Goal: Transaction & Acquisition: Download file/media

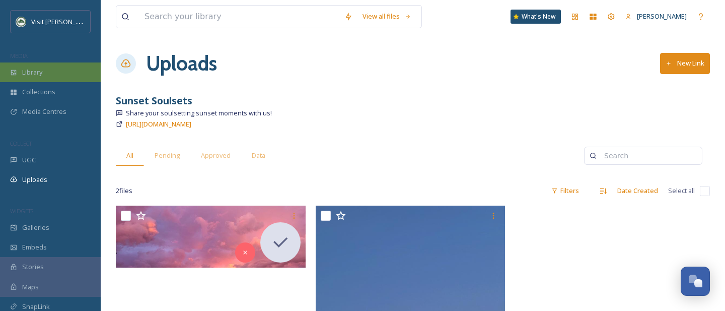
click at [36, 73] on span "Library" at bounding box center [32, 72] width 20 height 10
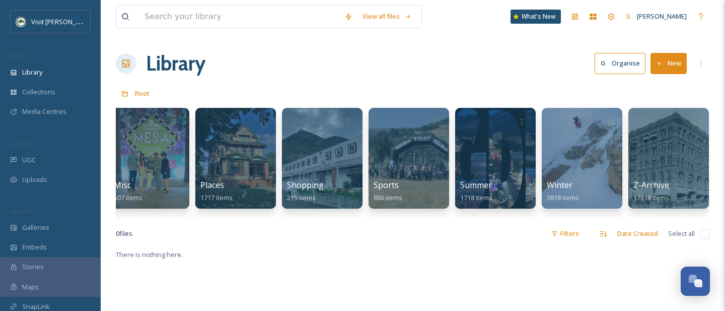
scroll to position [0, 64]
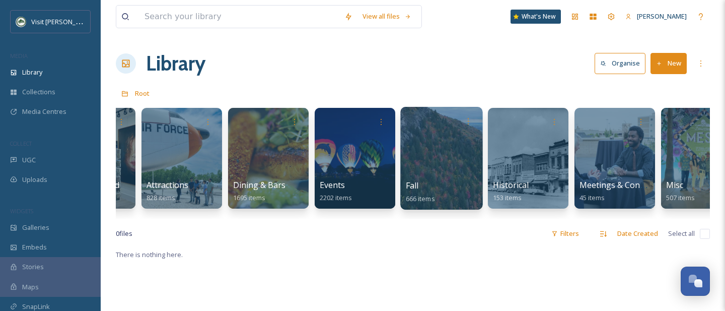
click at [438, 157] on div at bounding box center [441, 158] width 82 height 103
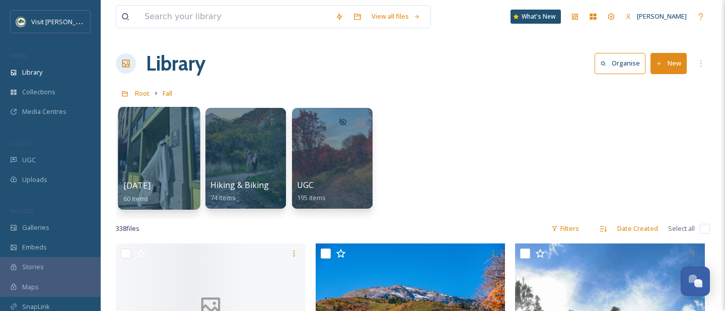
click at [167, 142] on div at bounding box center [159, 158] width 82 height 103
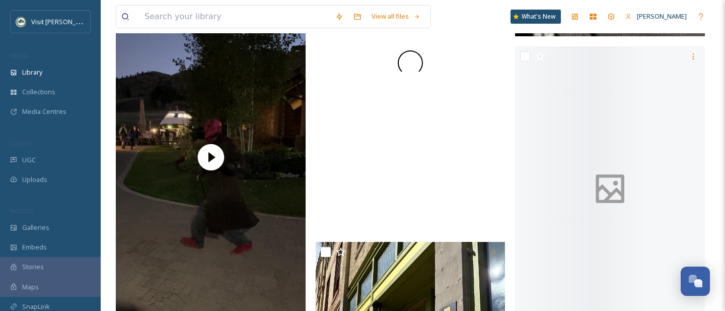
scroll to position [6382, 0]
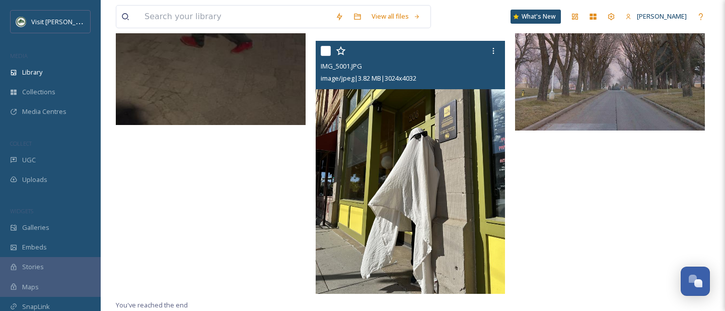
click at [381, 158] on img at bounding box center [411, 167] width 190 height 253
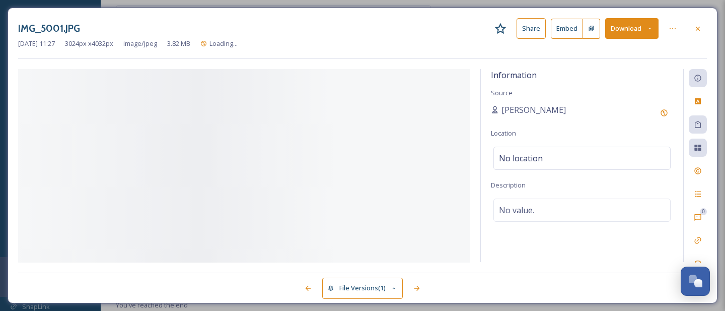
scroll to position [6218, 0]
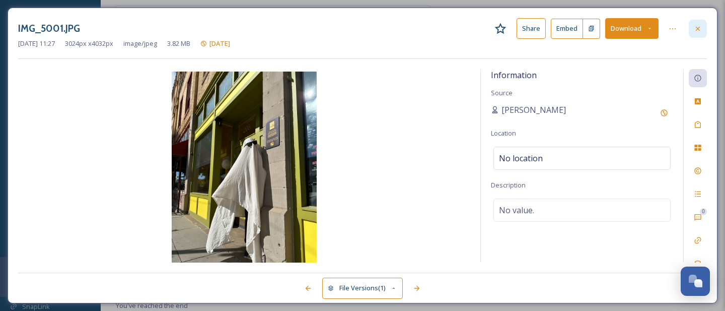
click at [699, 29] on icon at bounding box center [698, 29] width 8 height 8
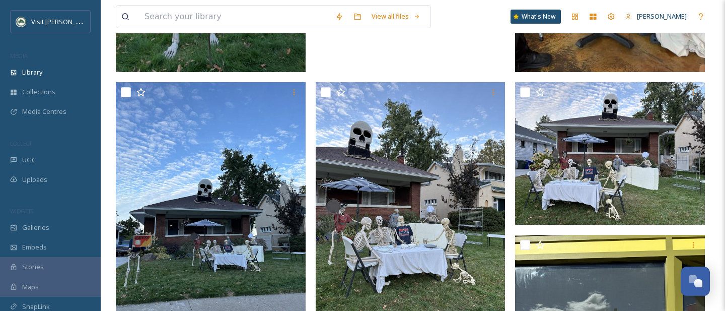
scroll to position [584, 0]
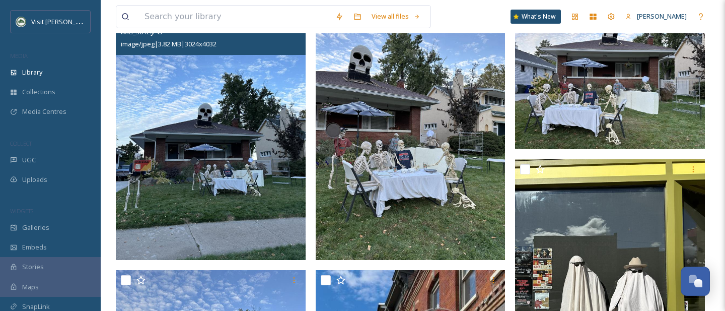
click at [190, 143] on img at bounding box center [211, 133] width 190 height 253
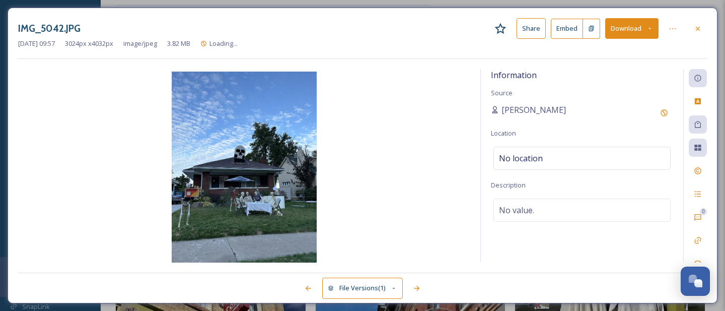
scroll to position [321, 0]
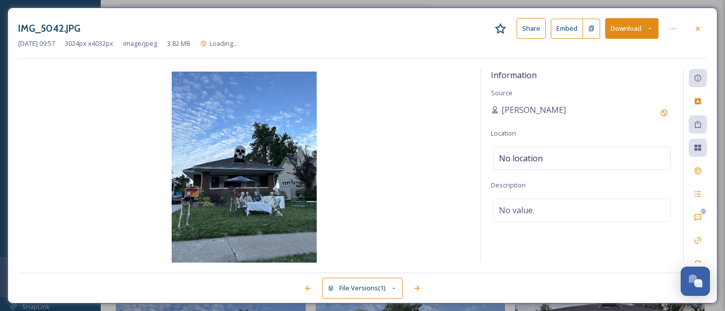
click at [225, 181] on img at bounding box center [244, 167] width 452 height 193
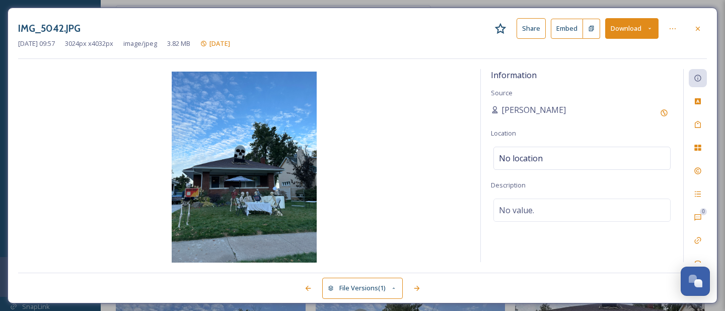
click at [641, 25] on button "Download" at bounding box center [631, 28] width 53 height 21
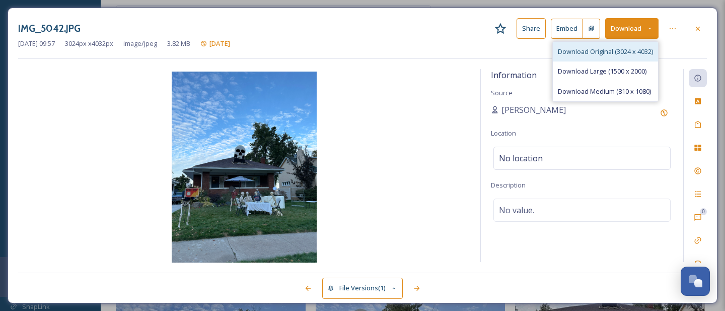
click at [613, 49] on span "Download Original (3024 x 4032)" at bounding box center [605, 52] width 95 height 10
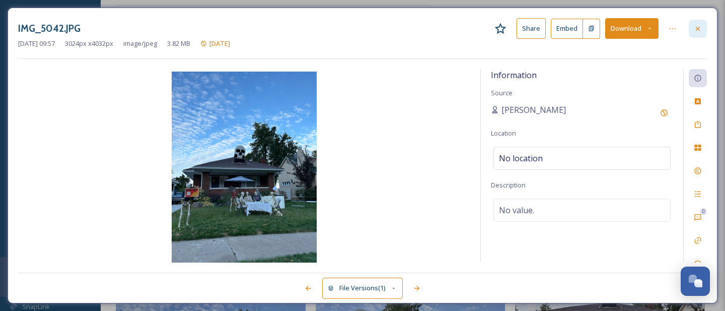
click at [695, 28] on icon at bounding box center [698, 29] width 8 height 8
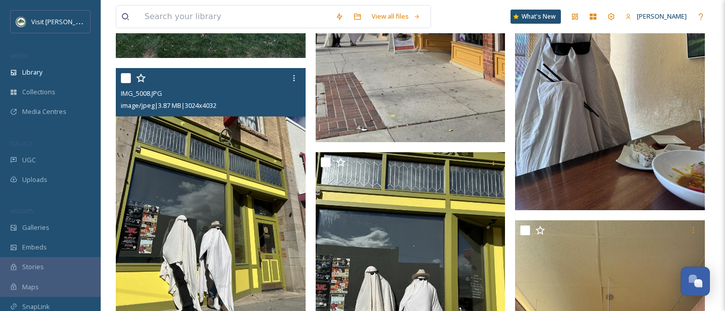
scroll to position [1058, 0]
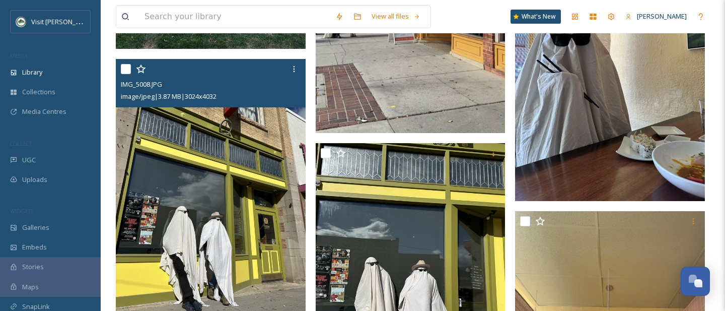
click at [206, 205] on img at bounding box center [211, 185] width 190 height 253
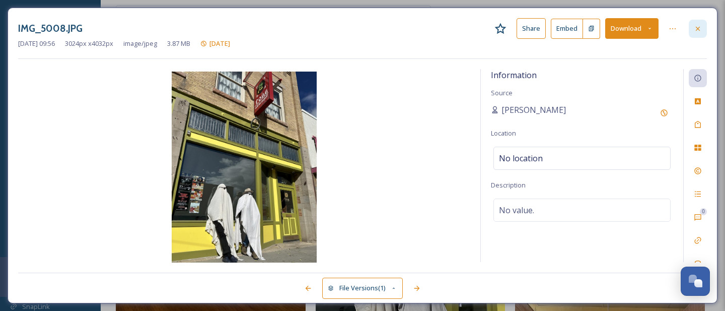
click at [701, 26] on icon at bounding box center [698, 29] width 8 height 8
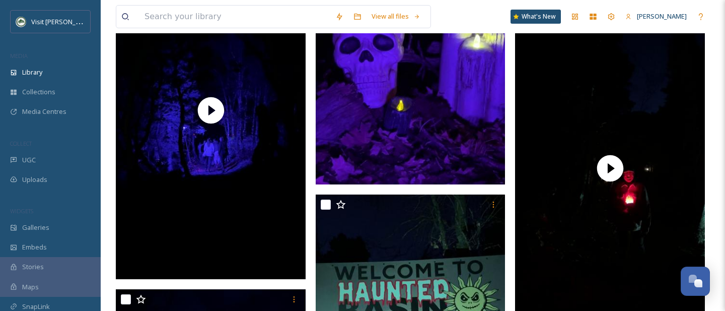
scroll to position [6382, 0]
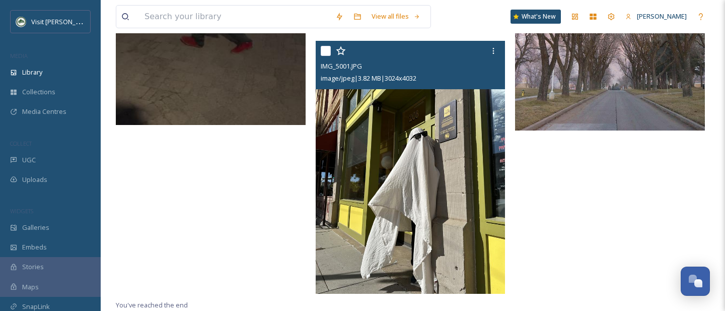
click at [410, 175] on img at bounding box center [411, 167] width 190 height 253
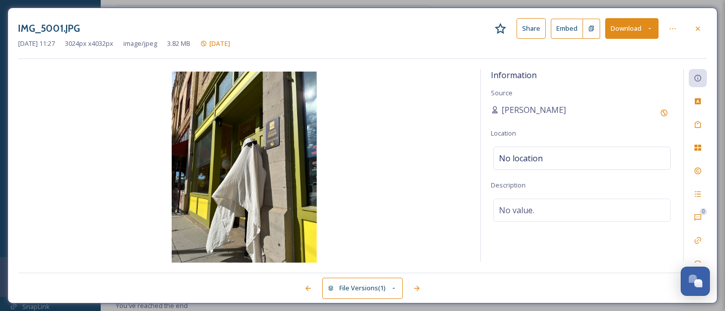
click at [644, 33] on button "Download" at bounding box center [631, 28] width 53 height 21
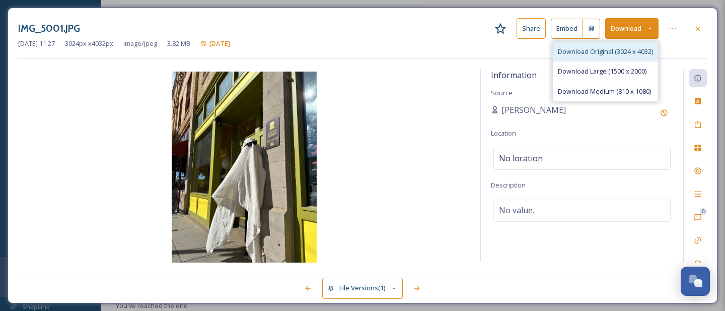
click at [617, 52] on span "Download Original (3024 x 4032)" at bounding box center [605, 52] width 95 height 10
